Goal: Information Seeking & Learning: Check status

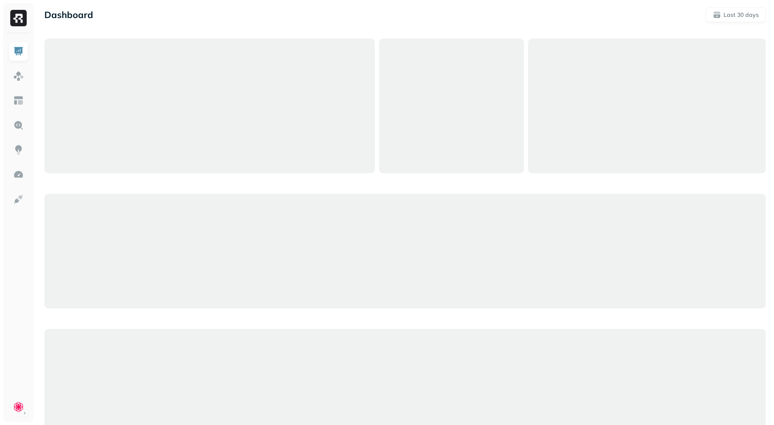
scroll to position [5, 0]
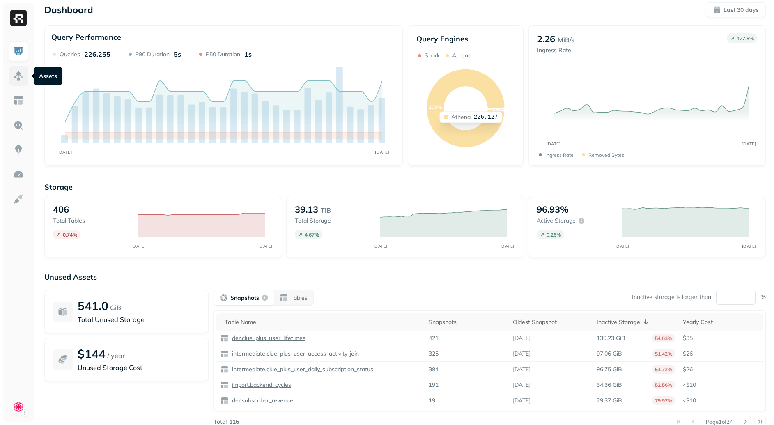
click at [17, 71] on img at bounding box center [18, 76] width 11 height 11
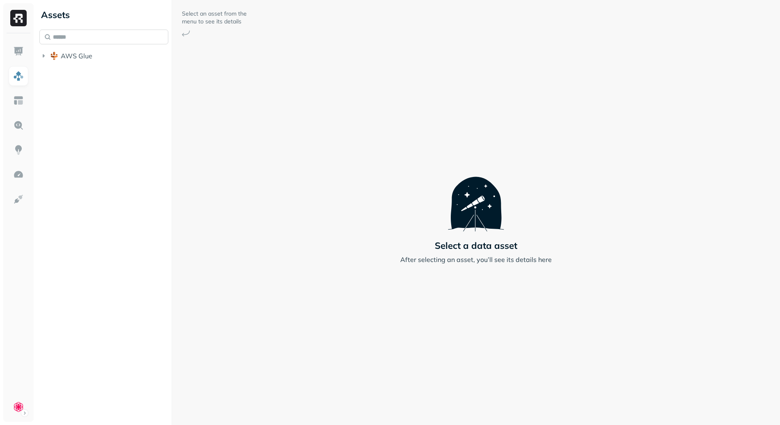
click at [66, 37] on input "text" at bounding box center [103, 37] width 129 height 15
type input "********"
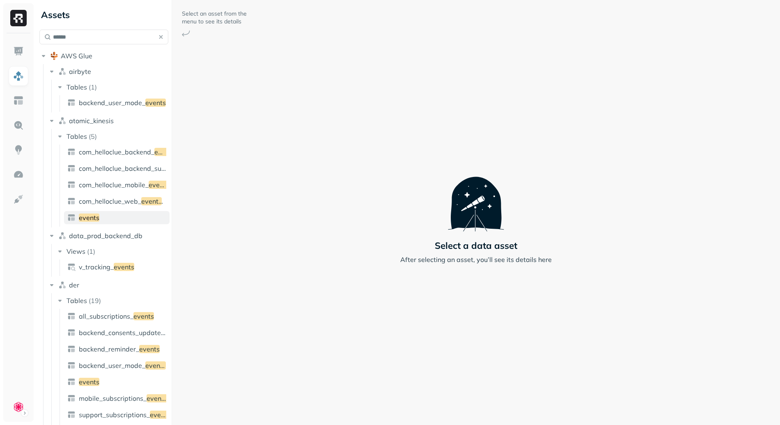
type input "******"
click at [105, 219] on link "events" at bounding box center [117, 217] width 106 height 13
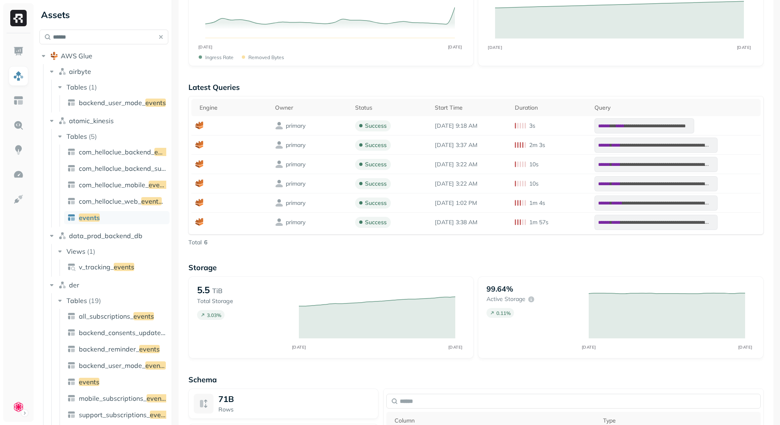
scroll to position [287, 0]
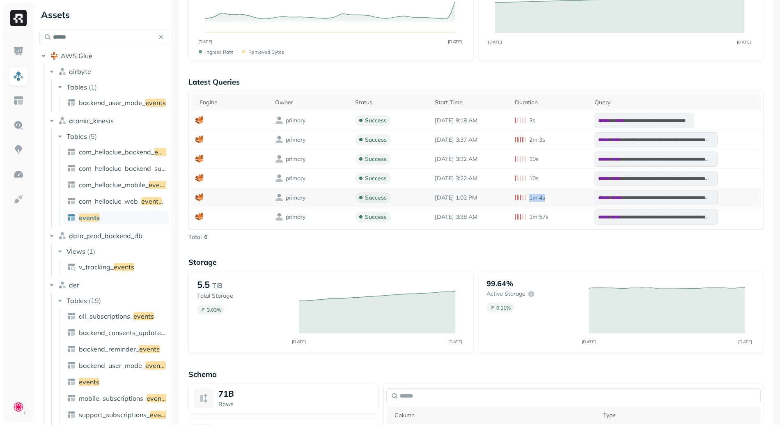
drag, startPoint x: 528, startPoint y: 198, endPoint x: 554, endPoint y: 197, distance: 26.3
click at [553, 197] on div "1m 4s" at bounding box center [550, 198] width 71 height 8
click at [554, 197] on div "1m 4s" at bounding box center [550, 198] width 71 height 8
drag, startPoint x: 523, startPoint y: 198, endPoint x: 547, endPoint y: 196, distance: 24.3
click at [545, 195] on div "1m 4s" at bounding box center [550, 198] width 71 height 8
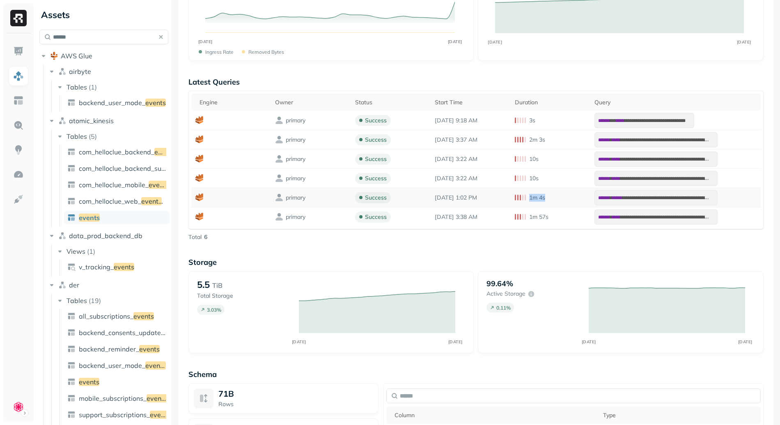
click at [551, 196] on div "1m 4s" at bounding box center [550, 198] width 71 height 8
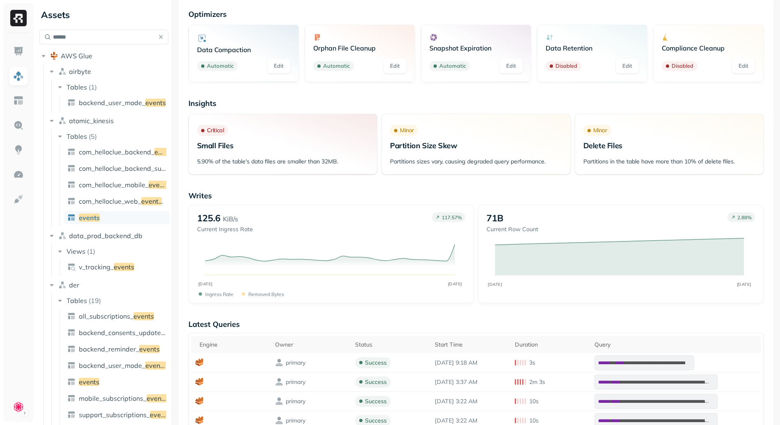
scroll to position [3, 0]
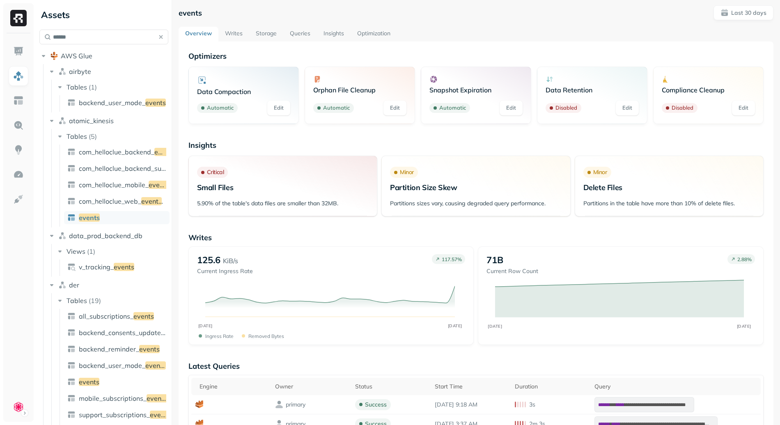
click at [303, 33] on link "Queries" at bounding box center [300, 34] width 34 height 15
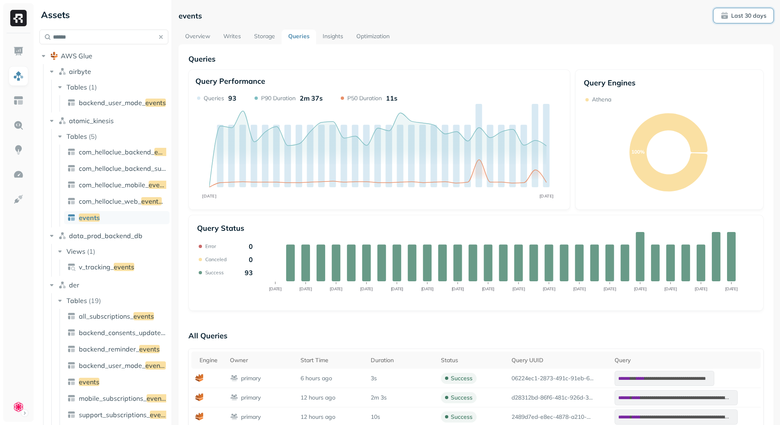
click at [740, 17] on p "Last 30 days" at bounding box center [748, 16] width 35 height 8
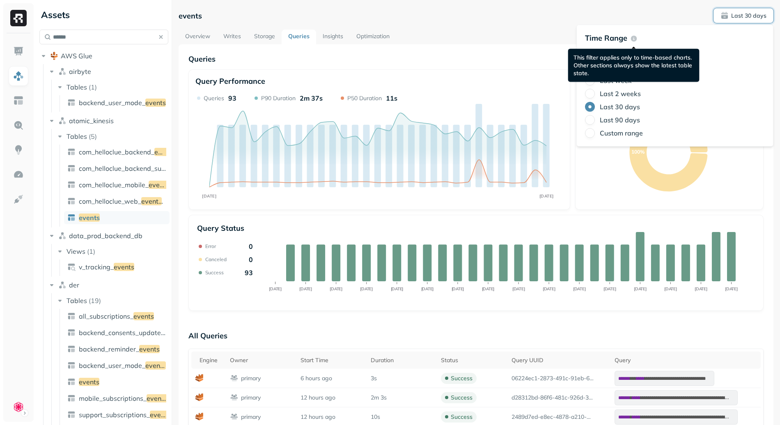
click at [507, 59] on p "Queries" at bounding box center [475, 58] width 575 height 9
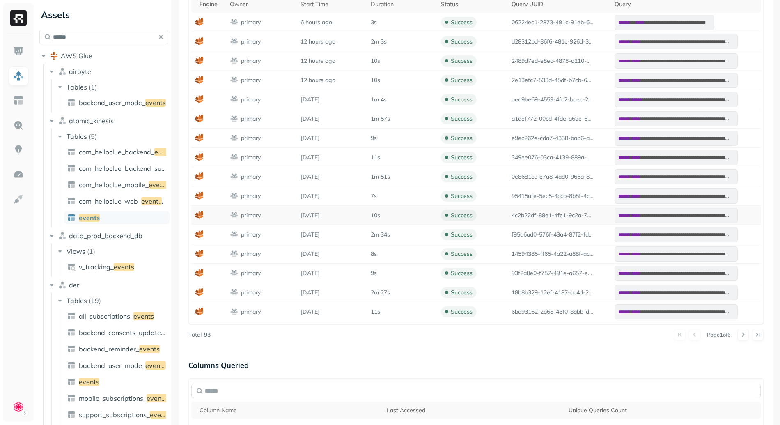
scroll to position [320, 0]
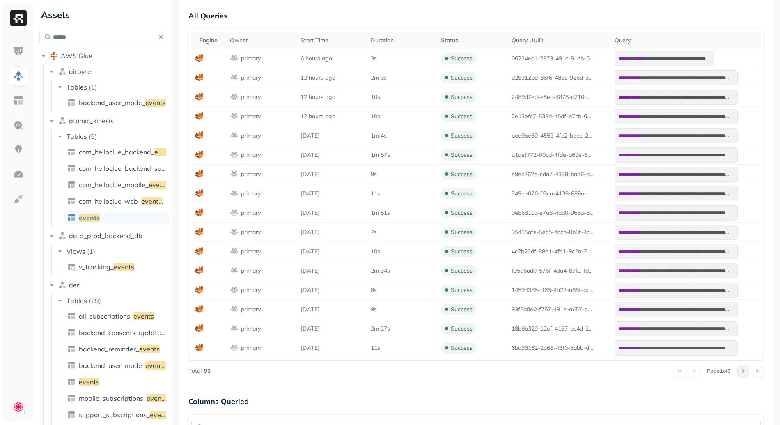
click at [742, 370] on button at bounding box center [742, 370] width 11 height 11
click at [752, 371] on button at bounding box center [757, 370] width 11 height 11
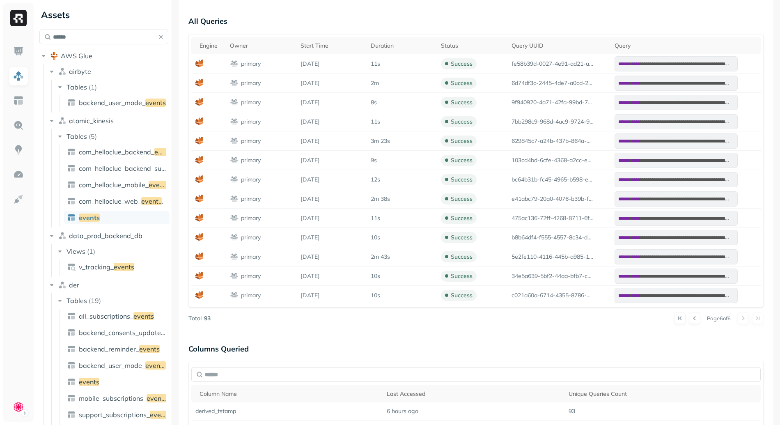
scroll to position [298, 0]
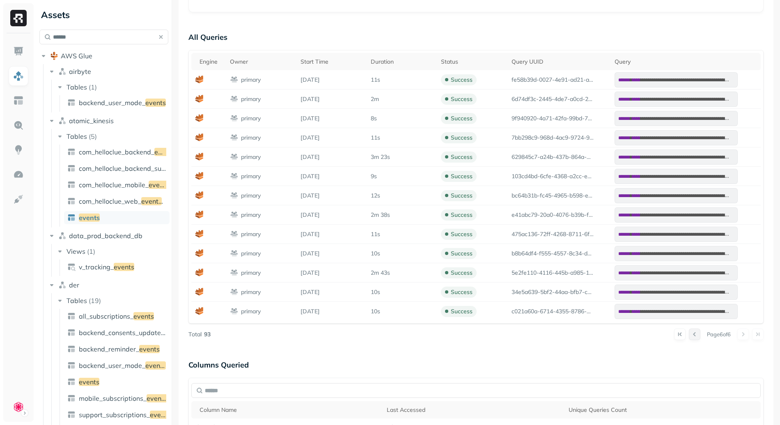
click at [689, 333] on button at bounding box center [694, 333] width 11 height 11
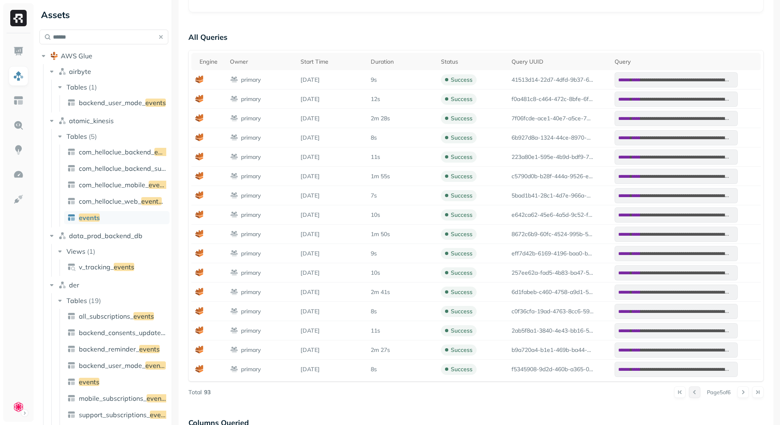
click at [689, 395] on button at bounding box center [694, 391] width 11 height 11
click at [689, 393] on button at bounding box center [694, 391] width 11 height 11
click at [689, 394] on button at bounding box center [694, 391] width 11 height 11
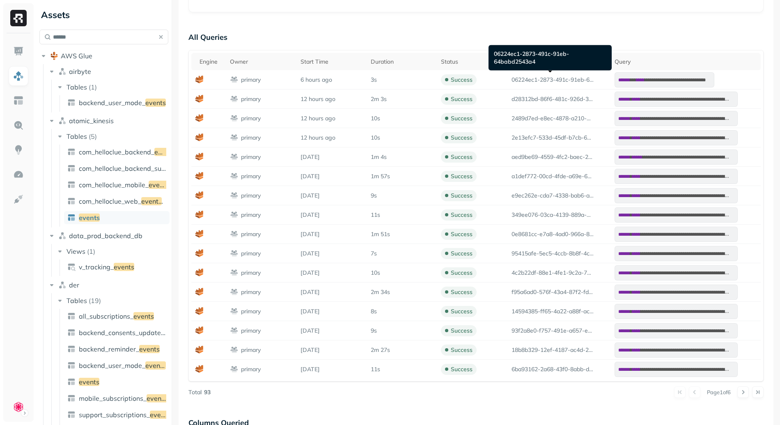
click at [528, 62] on div "06224ec1-2873-491c-91eb-64babd2543a4 06224ec1-2873-491c-91eb-64babd2543a4" at bounding box center [550, 57] width 123 height 25
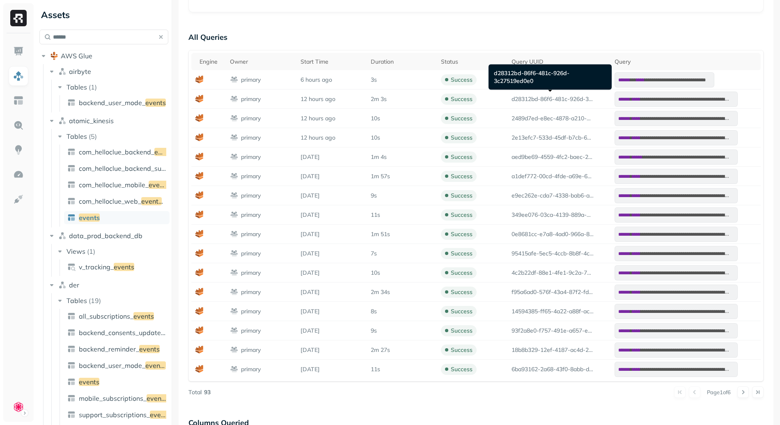
click at [529, 80] on div "d28312bd-86f6-481c-926d-3c27519ed0e0 d28312bd-86f6-481c-926d-3c27519ed0e0" at bounding box center [550, 76] width 123 height 25
copy div "d28312bd-86f6-481c-926d-3c27519ed0e0"
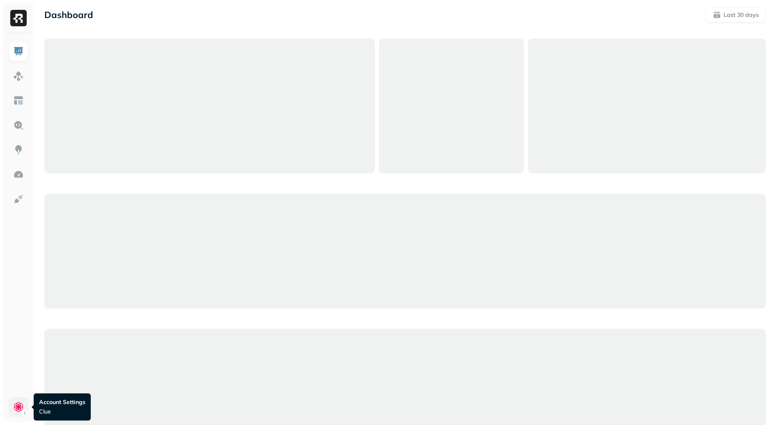
click at [18, 413] on html "Dashboard Last 30 days Account Settings Clue Account Settings Clue" at bounding box center [387, 235] width 774 height 471
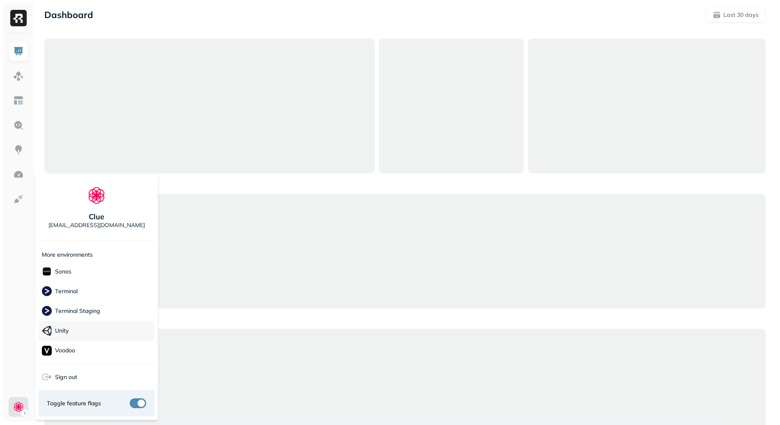
click at [96, 329] on div "Unity" at bounding box center [97, 331] width 116 height 20
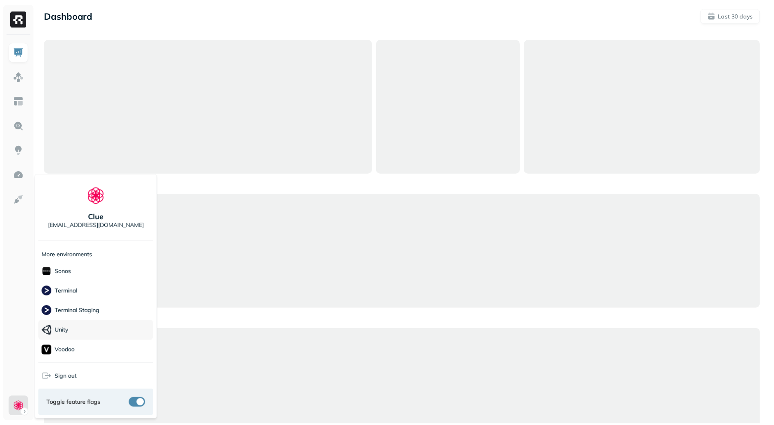
scroll to position [237, 0]
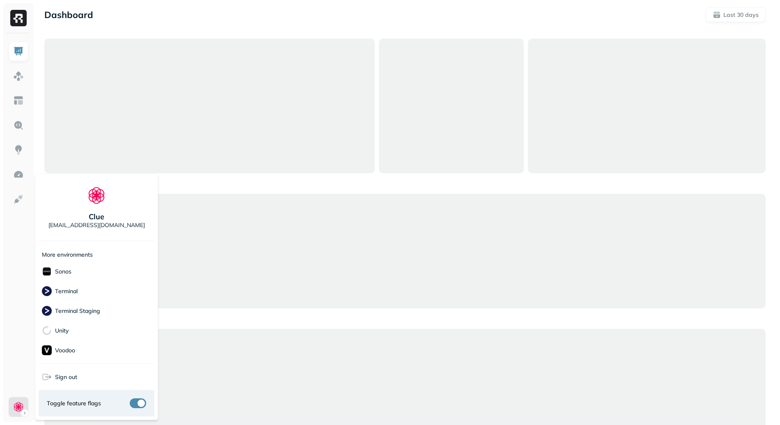
click at [29, 298] on html "Dashboard Last 30 days Clue guy@ryft.io More environments BAM BAM Dev BAM Stagi…" at bounding box center [390, 235] width 780 height 471
